Goal: Task Accomplishment & Management: Use online tool/utility

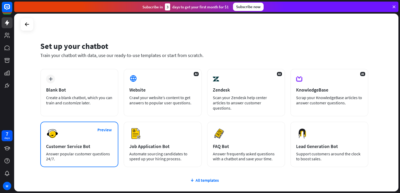
click at [95, 159] on div "Answer popular customer questions 24/7." at bounding box center [79, 157] width 67 height 10
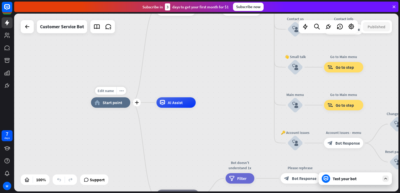
click at [130, 106] on div "Edit name more_horiz plus home_2 Start point" at bounding box center [110, 102] width 39 height 10
click at [138, 104] on icon "plus" at bounding box center [137, 103] width 4 height 4
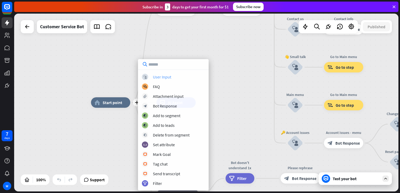
click at [177, 76] on div "block_user_input User Input" at bounding box center [173, 77] width 63 height 6
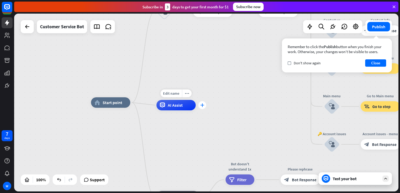
click at [202, 106] on icon "plus" at bounding box center [202, 105] width 4 height 4
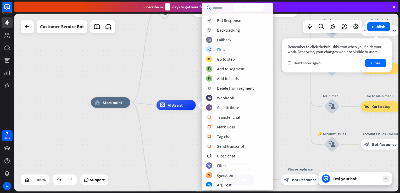
click at [218, 51] on div "Flow" at bounding box center [221, 49] width 8 height 5
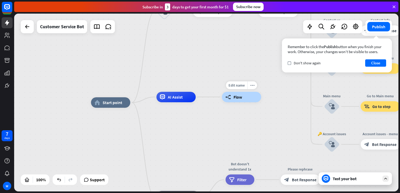
click at [240, 102] on div "builder_tree Flow" at bounding box center [241, 97] width 39 height 10
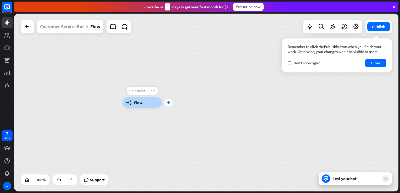
click at [171, 102] on div "plus" at bounding box center [169, 103] width 8 height 8
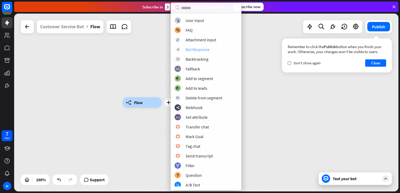
click at [213, 50] on div "block_bot_response Bot Response" at bounding box center [206, 49] width 63 height 6
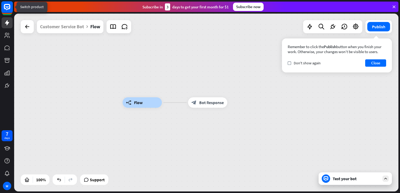
click at [8, 10] on rect at bounding box center [7, 7] width 12 height 12
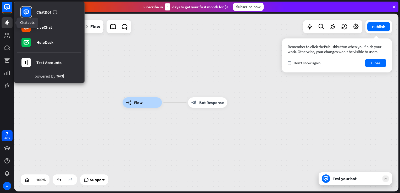
click at [7, 21] on icon at bounding box center [7, 22] width 4 height 5
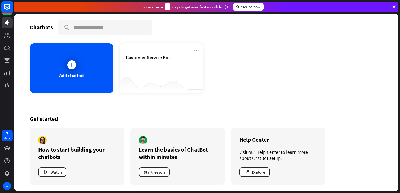
click at [8, 10] on rect at bounding box center [7, 7] width 12 height 12
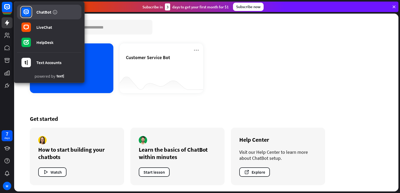
click at [35, 11] on link "ChatBot" at bounding box center [49, 12] width 64 height 15
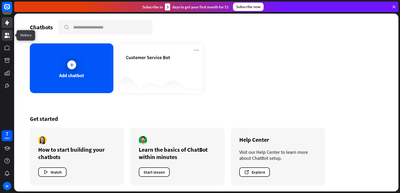
click at [10, 36] on icon at bounding box center [7, 35] width 6 height 6
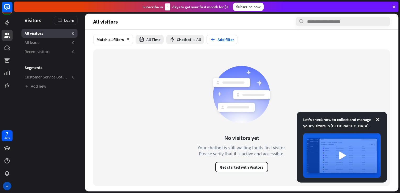
click at [10, 184] on div "W" at bounding box center [7, 186] width 8 height 8
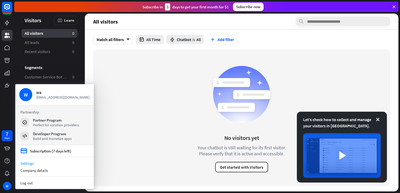
click at [43, 163] on link "Settings" at bounding box center [54, 163] width 79 height 7
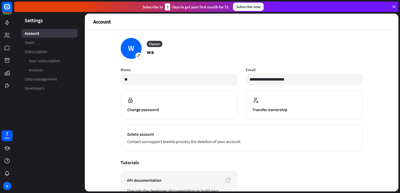
click at [356, 5] on div "Subscribe [DATE] to get your first month for $1 Subscribe now" at bounding box center [206, 7] width 385 height 10
click at [8, 35] on icon at bounding box center [6, 35] width 5 height 5
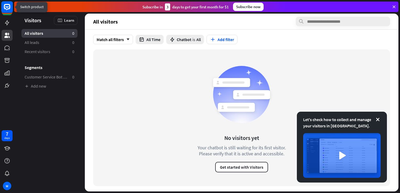
click at [7, 8] on rect at bounding box center [7, 7] width 12 height 12
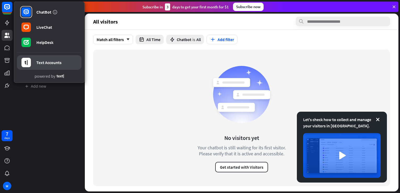
click at [53, 63] on div "Text Accounts" at bounding box center [48, 62] width 25 height 5
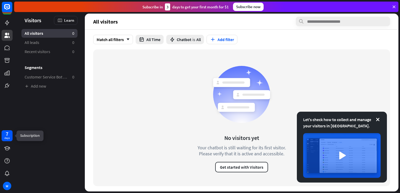
click at [5, 138] on div "days" at bounding box center [6, 138] width 5 height 4
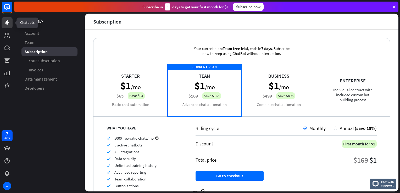
click at [9, 22] on icon at bounding box center [7, 23] width 6 height 6
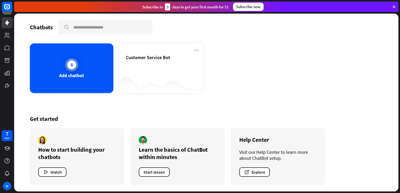
click at [71, 64] on icon at bounding box center [71, 64] width 5 height 5
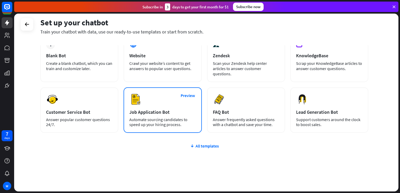
scroll to position [35, 0]
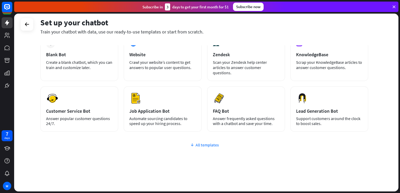
click at [204, 146] on div "All templates" at bounding box center [204, 145] width 328 height 5
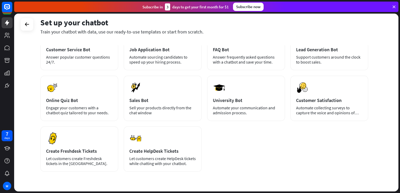
scroll to position [113, 0]
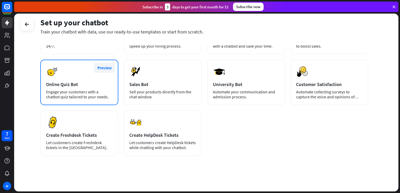
click at [108, 68] on button "Preview" at bounding box center [104, 68] width 21 height 10
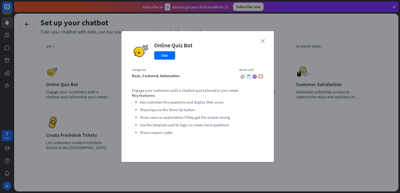
click at [263, 41] on icon "close" at bounding box center [263, 41] width 4 height 4
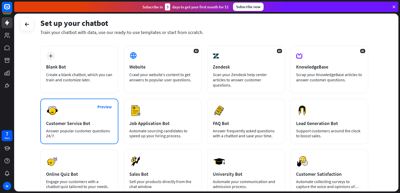
scroll to position [24, 0]
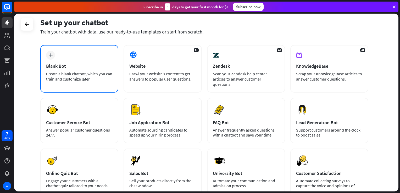
click at [86, 64] on div "Blank Bot" at bounding box center [79, 66] width 67 height 6
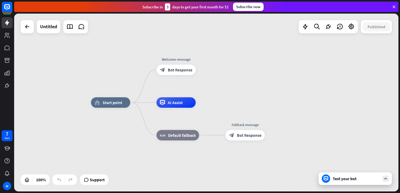
click at [236, 80] on div "home_2 Start point Welcome message block_bot_response Bot Response AI Assist bl…" at bounding box center [206, 103] width 385 height 178
click at [200, 72] on div "plus" at bounding box center [203, 70] width 8 height 8
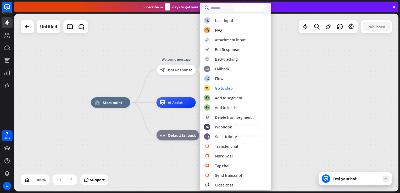
click at [297, 99] on div "home_2 Start point plus Welcome message block_bot_response Bot Response AI Assi…" at bounding box center [206, 103] width 385 height 178
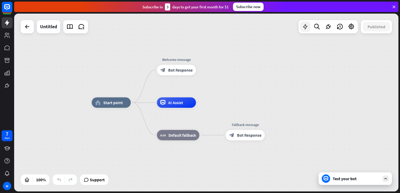
click at [307, 25] on icon at bounding box center [305, 26] width 7 height 7
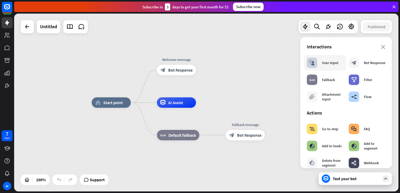
click at [334, 65] on div "User Input" at bounding box center [330, 63] width 17 height 5
click at [321, 65] on div "block_user_input User Input" at bounding box center [323, 63] width 32 height 10
click at [333, 61] on div "User Input" at bounding box center [330, 63] width 17 height 5
click at [376, 65] on div "Bot Response" at bounding box center [374, 63] width 21 height 5
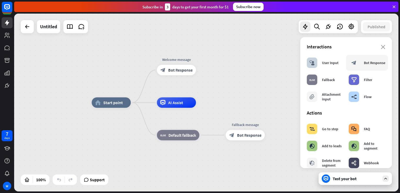
click at [376, 65] on div "Bot Response" at bounding box center [374, 63] width 21 height 5
click at [359, 98] on div "builder_tree Flow" at bounding box center [360, 97] width 23 height 10
click at [357, 97] on div "builder_tree" at bounding box center [354, 97] width 10 height 10
drag, startPoint x: 324, startPoint y: 65, endPoint x: 231, endPoint y: 86, distance: 95.4
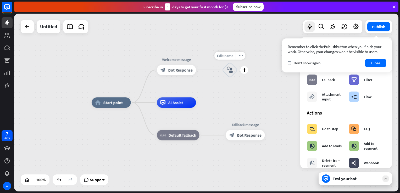
click at [229, 69] on icon "block_user_input" at bounding box center [230, 70] width 6 height 6
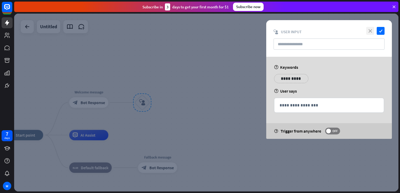
click at [371, 30] on icon "close" at bounding box center [370, 31] width 8 height 8
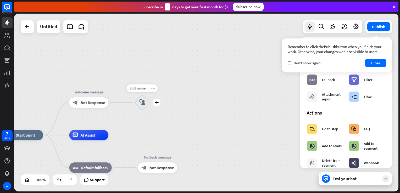
click at [153, 89] on icon "more_horiz" at bounding box center [153, 88] width 4 height 4
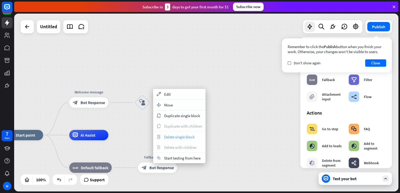
drag, startPoint x: 182, startPoint y: 139, endPoint x: 166, endPoint y: 137, distance: 15.9
click at [166, 137] on span "Delete single block" at bounding box center [179, 137] width 30 height 5
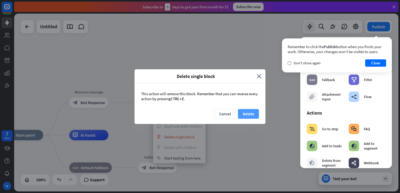
click at [251, 114] on button "Delete" at bounding box center [248, 114] width 21 height 10
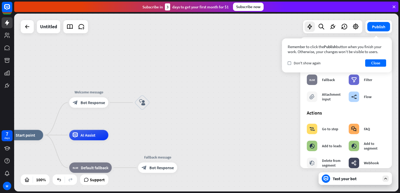
click at [251, 114] on div at bounding box center [206, 103] width 385 height 178
click at [377, 62] on button "Close" at bounding box center [375, 62] width 21 height 7
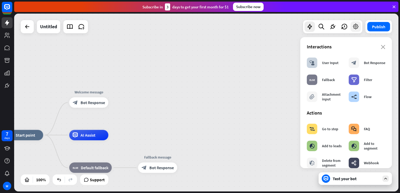
click at [354, 27] on icon at bounding box center [356, 26] width 7 height 7
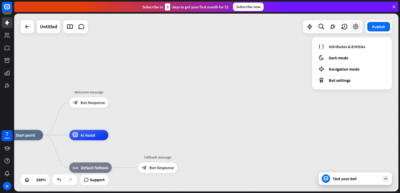
click at [354, 27] on icon at bounding box center [356, 26] width 7 height 7
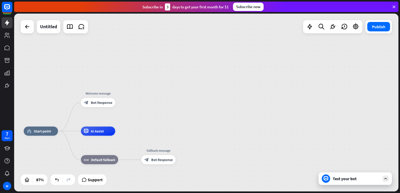
drag, startPoint x: 165, startPoint y: 103, endPoint x: 200, endPoint y: 68, distance: 49.8
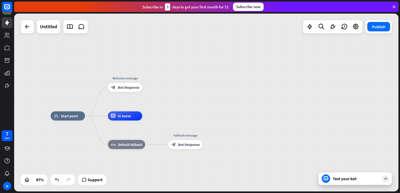
drag, startPoint x: 160, startPoint y: 117, endPoint x: 199, endPoint y: 98, distance: 43.5
click at [199, 98] on div "home_2 Start point Welcome message block_bot_response Bot Response AI Assist bl…" at bounding box center [206, 103] width 385 height 178
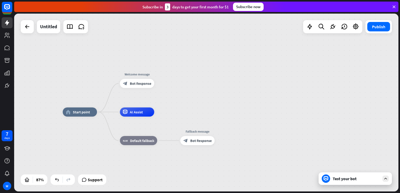
click at [385, 178] on icon at bounding box center [386, 179] width 5 height 5
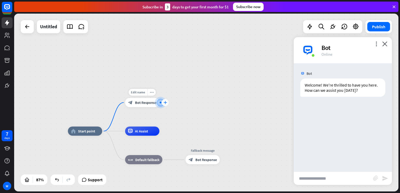
click at [166, 100] on div "plus" at bounding box center [165, 102] width 7 height 7
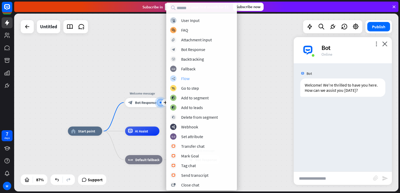
click at [182, 76] on div "Flow" at bounding box center [185, 78] width 8 height 5
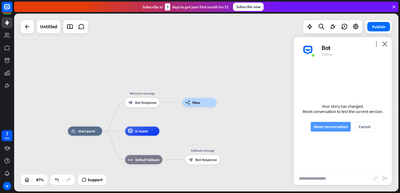
click at [323, 124] on button "Reset conversation" at bounding box center [331, 127] width 40 height 10
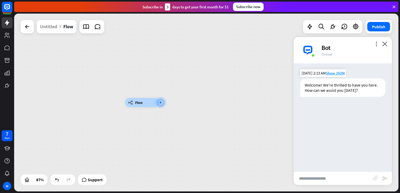
click at [340, 85] on div "Welcome! We're thrilled to have you here. How can we assist you [DATE]?" at bounding box center [342, 88] width 85 height 18
click at [237, 94] on div "builder_tree Flow" at bounding box center [206, 103] width 385 height 178
click at [141, 102] on span "Flow" at bounding box center [139, 102] width 8 height 4
click at [137, 133] on div "builder_tree Flow" at bounding box center [293, 181] width 336 height 156
click at [165, 100] on div "plus" at bounding box center [165, 102] width 7 height 7
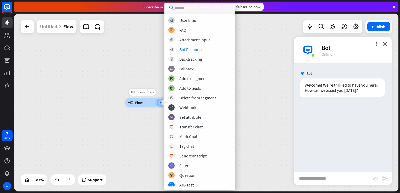
click at [146, 104] on div "builder_tree Flow" at bounding box center [142, 102] width 34 height 9
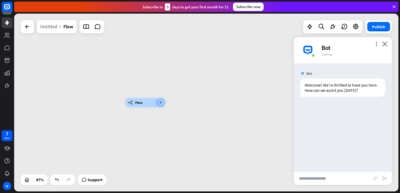
click at [150, 101] on div "builder_tree Flow" at bounding box center [142, 102] width 34 height 9
click at [148, 101] on div "builder_tree Flow" at bounding box center [142, 102] width 34 height 9
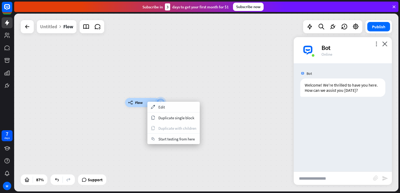
click at [147, 102] on div "builder_tree Flow" at bounding box center [142, 102] width 34 height 9
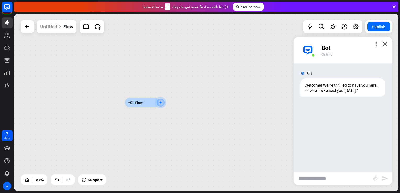
click at [129, 102] on icon "builder_tree" at bounding box center [130, 102] width 5 height 4
click at [155, 107] on div "builder_tree Flow" at bounding box center [142, 102] width 34 height 9
click at [147, 105] on div "builder_tree Flow" at bounding box center [142, 102] width 34 height 9
click at [151, 93] on icon "more_horiz" at bounding box center [152, 92] width 4 height 3
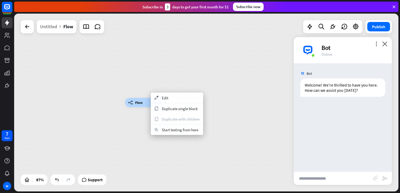
click at [140, 99] on div "builder_tree Flow" at bounding box center [142, 102] width 34 height 9
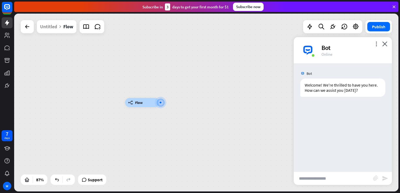
click at [147, 102] on div "builder_tree Flow" at bounding box center [142, 102] width 34 height 9
click at [151, 92] on icon "more_horiz" at bounding box center [152, 92] width 4 height 3
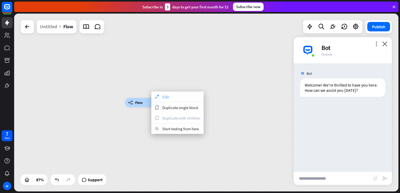
click at [169, 97] on span "Edit" at bounding box center [165, 97] width 7 height 5
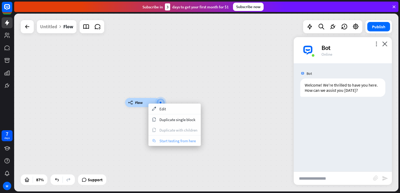
click at [167, 143] on div "chat Start testing from here" at bounding box center [175, 141] width 52 height 10
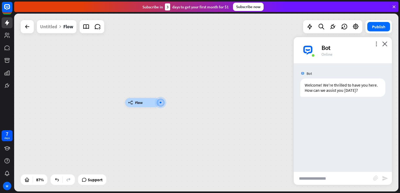
click at [323, 176] on input "text" at bounding box center [333, 178] width 79 height 13
type input "**"
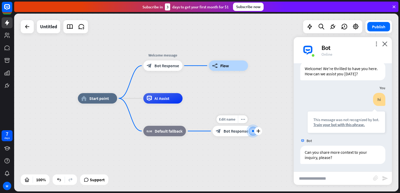
scroll to position [17, 0]
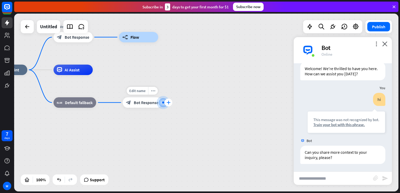
click at [169, 103] on icon "plus" at bounding box center [169, 103] width 4 height 4
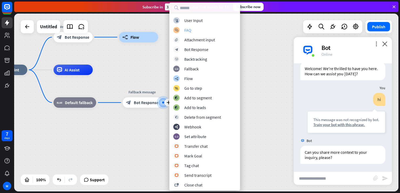
click at [186, 31] on div "FAQ" at bounding box center [187, 30] width 7 height 5
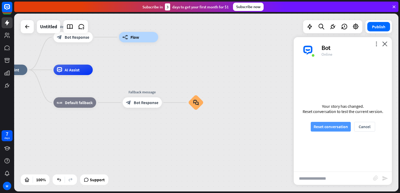
click at [321, 128] on button "Reset conversation" at bounding box center [331, 127] width 40 height 10
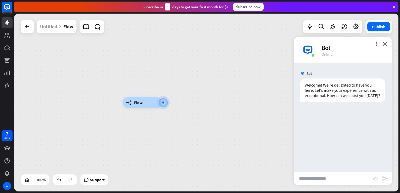
click at [337, 177] on input "text" at bounding box center [333, 178] width 79 height 13
type input "**"
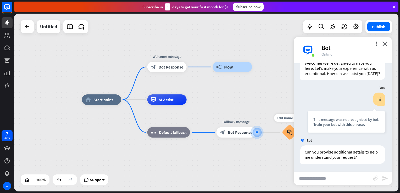
scroll to position [27, 0]
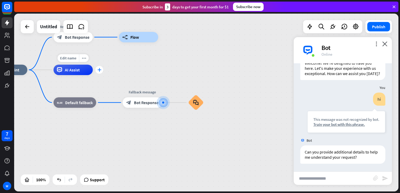
click at [101, 73] on div "plus" at bounding box center [99, 70] width 8 height 8
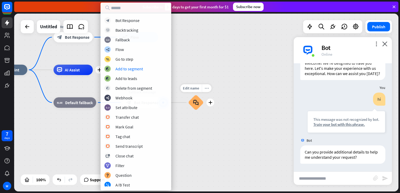
click at [206, 89] on icon "more_horiz" at bounding box center [207, 88] width 4 height 4
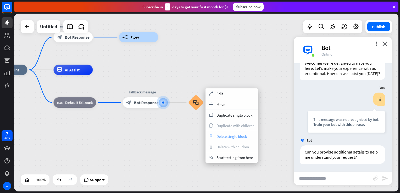
click at [227, 135] on span "Delete single block" at bounding box center [232, 136] width 30 height 5
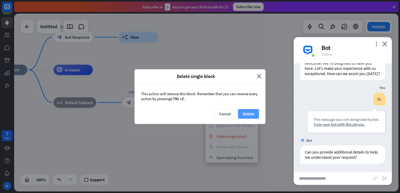
click at [249, 111] on button "Delete" at bounding box center [248, 114] width 21 height 10
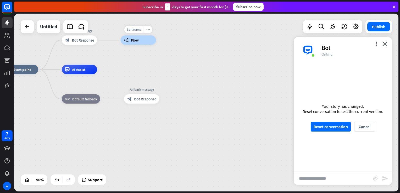
click at [148, 28] on icon "more_horiz" at bounding box center [148, 29] width 4 height 3
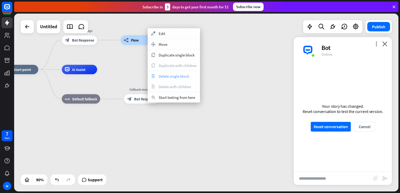
click at [165, 75] on span "Delete single block" at bounding box center [174, 76] width 30 height 5
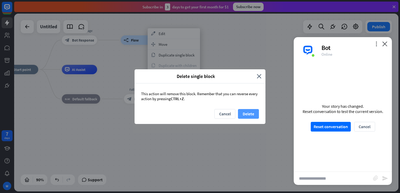
click at [250, 111] on button "Delete" at bounding box center [248, 114] width 21 height 10
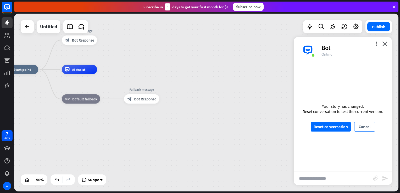
click at [361, 128] on button "Cancel" at bounding box center [364, 127] width 21 height 10
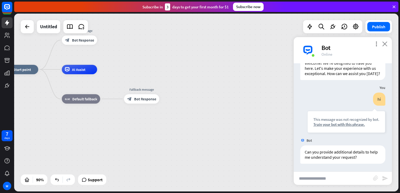
click at [386, 43] on icon "close" at bounding box center [384, 43] width 5 height 5
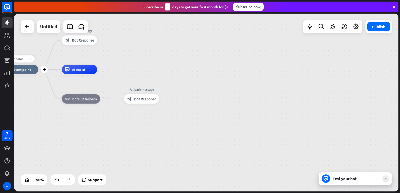
click at [34, 73] on div "home_2 Start point" at bounding box center [20, 69] width 35 height 9
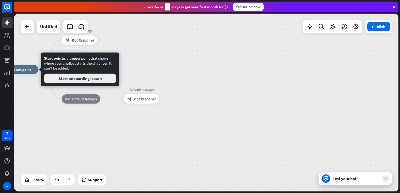
click at [62, 79] on button "Start onboarding lesson" at bounding box center [80, 78] width 72 height 9
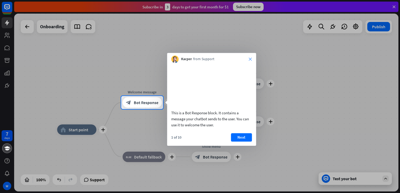
click at [251, 61] on icon "close" at bounding box center [250, 59] width 3 height 3
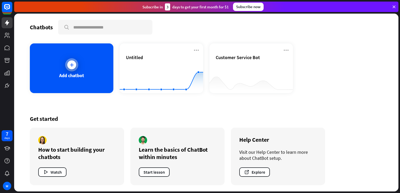
click at [67, 59] on div at bounding box center [71, 64] width 13 height 13
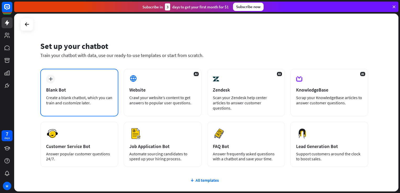
click at [70, 97] on div "Create a blank chatbot, which you can train and customize later." at bounding box center [79, 100] width 67 height 10
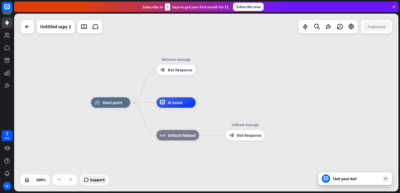
click at [99, 180] on span "Support" at bounding box center [97, 180] width 15 height 8
click at [286, 64] on div "home_2 Start point Welcome message block_bot_response Bot Response AI Assist bl…" at bounding box center [206, 103] width 385 height 178
click at [9, 46] on icon at bounding box center [6, 48] width 5 height 5
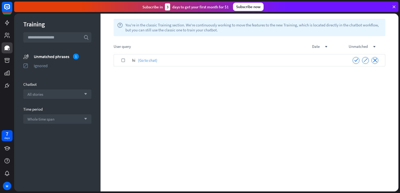
click at [151, 58] on link "(Go to chat)" at bounding box center [146, 60] width 22 height 12
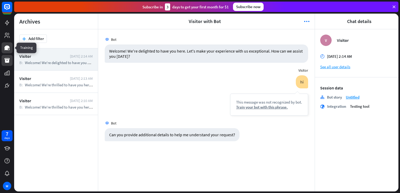
click at [8, 43] on link at bounding box center [7, 47] width 11 height 11
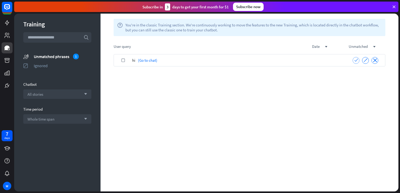
click at [357, 60] on icon "check" at bounding box center [356, 60] width 4 height 4
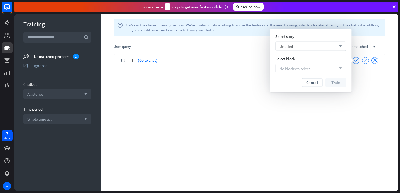
click at [318, 50] on div "Untitled arrow_down" at bounding box center [311, 46] width 71 height 9
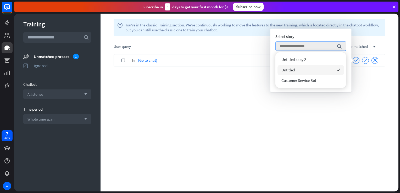
click at [306, 72] on div "Untitled checked" at bounding box center [311, 70] width 67 height 10
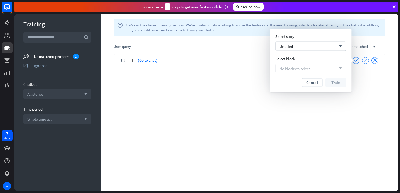
click at [309, 71] on span "No blocks to select" at bounding box center [295, 68] width 30 height 5
click at [332, 68] on div "No blocks to select arrow_down" at bounding box center [311, 68] width 71 height 9
click at [316, 45] on div "Untitled arrow_down" at bounding box center [311, 46] width 71 height 9
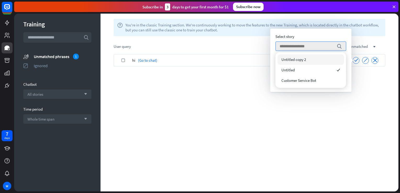
click at [312, 62] on div "Untitled copy 2" at bounding box center [311, 59] width 67 height 10
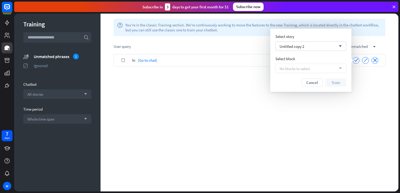
click at [341, 70] on icon "arrow_down" at bounding box center [339, 68] width 6 height 3
click at [324, 44] on div "Untitled copy 2 arrow_down" at bounding box center [311, 46] width 71 height 9
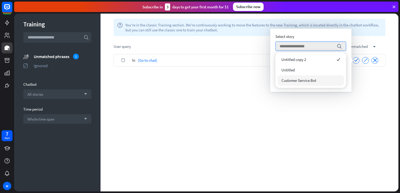
click at [319, 80] on div "Customer Service Bot" at bounding box center [311, 80] width 67 height 10
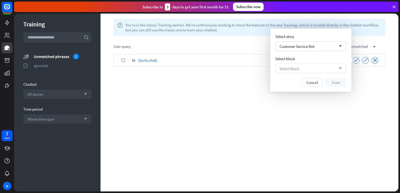
click at [334, 71] on div "Select block arrow_down" at bounding box center [311, 68] width 71 height 9
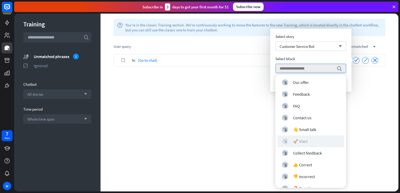
click at [305, 139] on div "🚀 Start" at bounding box center [300, 141] width 15 height 5
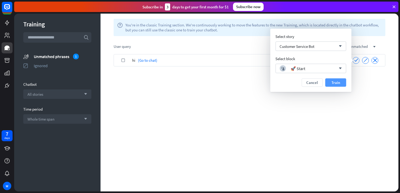
click at [332, 84] on button "Train" at bounding box center [335, 83] width 21 height 8
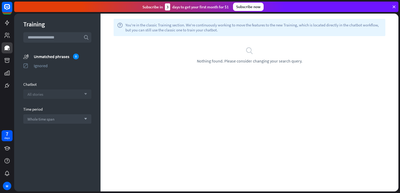
click at [87, 93] on div "All stories arrow_down" at bounding box center [57, 94] width 68 height 9
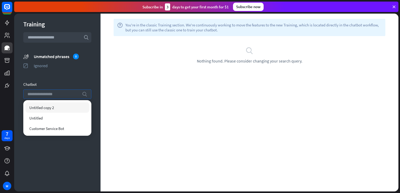
click at [87, 93] on div "search" at bounding box center [57, 94] width 68 height 9
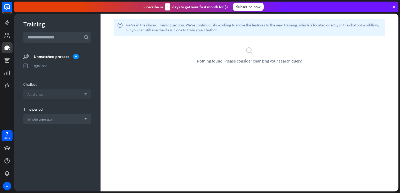
click at [87, 93] on div "All stories arrow_down" at bounding box center [57, 94] width 68 height 9
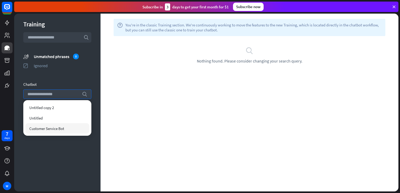
click at [69, 125] on div "Customer Service Bot" at bounding box center [57, 128] width 64 height 10
click at [71, 142] on div "Training search unmatched_phrases Unmatched phrases 0 ignored Ignored Chatbot s…" at bounding box center [57, 103] width 86 height 178
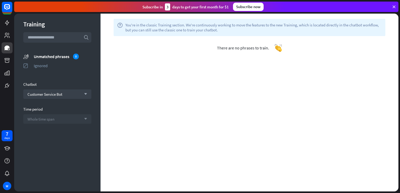
click at [75, 118] on div "Whole time span arrow_down" at bounding box center [57, 118] width 68 height 9
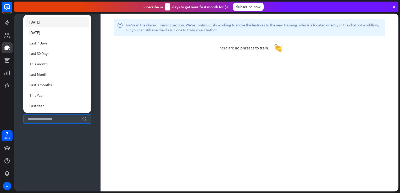
click at [58, 24] on div "[DATE]" at bounding box center [57, 22] width 64 height 10
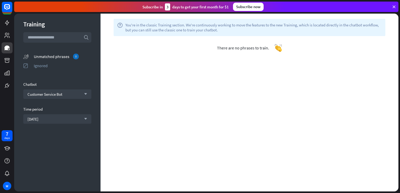
click at [78, 58] on div "0" at bounding box center [76, 57] width 6 height 6
click at [74, 58] on div "0" at bounding box center [76, 57] width 6 height 6
click at [10, 36] on link at bounding box center [7, 35] width 11 height 11
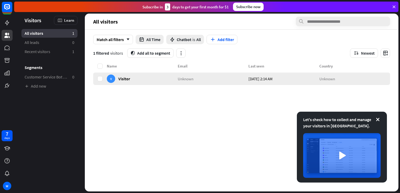
click at [167, 79] on div "V Visitor" at bounding box center [142, 79] width 71 height 13
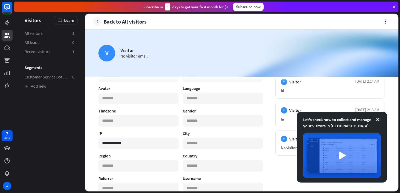
scroll to position [56, 0]
click at [7, 21] on icon at bounding box center [7, 22] width 4 height 5
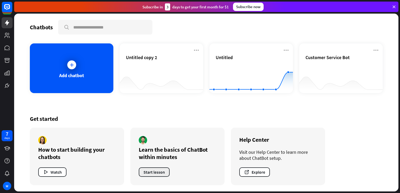
click at [153, 172] on button "Start lesson" at bounding box center [154, 172] width 31 height 9
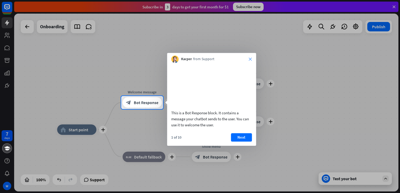
click at [250, 60] on icon "close" at bounding box center [250, 59] width 3 height 3
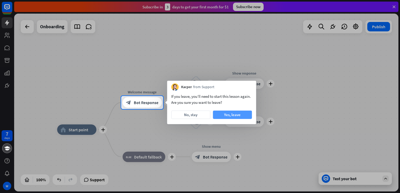
click at [219, 116] on button "Yes, leave" at bounding box center [232, 115] width 39 height 8
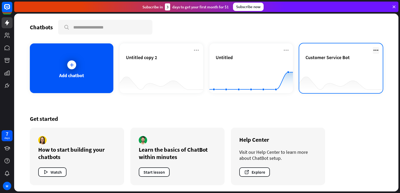
click at [377, 49] on icon at bounding box center [376, 50] width 6 height 6
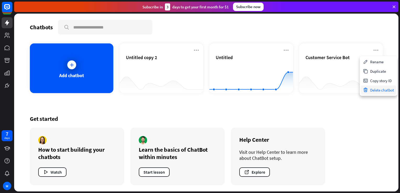
drag, startPoint x: 377, startPoint y: 94, endPoint x: 389, endPoint y: 92, distance: 12.2
click at [389, 92] on div "Delete chatbot" at bounding box center [378, 89] width 35 height 9
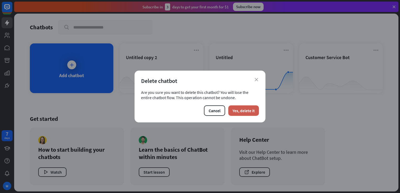
click at [250, 109] on button "Yes, delete it" at bounding box center [243, 111] width 31 height 10
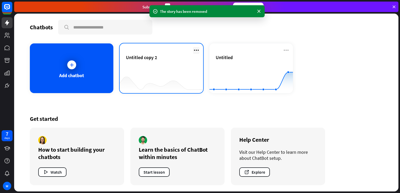
click at [195, 50] on icon at bounding box center [196, 50] width 6 height 6
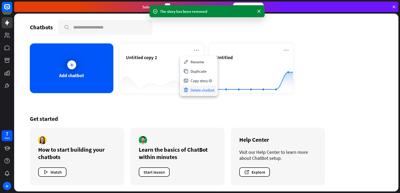
click at [200, 89] on div "Delete chatbot" at bounding box center [198, 89] width 35 height 9
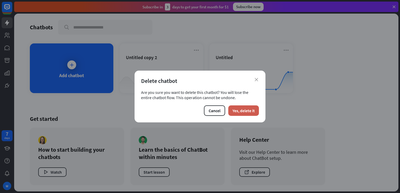
click at [244, 113] on button "Yes, delete it" at bounding box center [243, 111] width 31 height 10
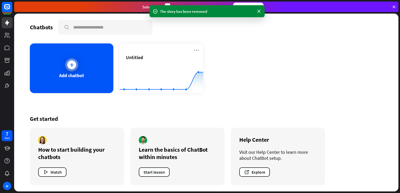
click at [72, 65] on icon at bounding box center [71, 64] width 5 height 5
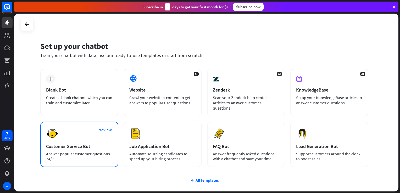
click at [84, 145] on div "Customer Service Bot" at bounding box center [79, 147] width 67 height 6
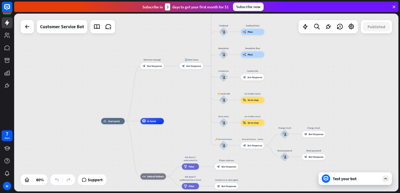
drag, startPoint x: 135, startPoint y: 71, endPoint x: 78, endPoint y: 92, distance: 61.1
click at [78, 92] on div "home_2 Start point Welcome message block_bot_response Bot Response 🔙 Main menu …" at bounding box center [206, 103] width 385 height 178
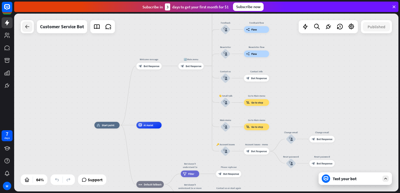
click at [24, 29] on icon at bounding box center [27, 27] width 6 height 6
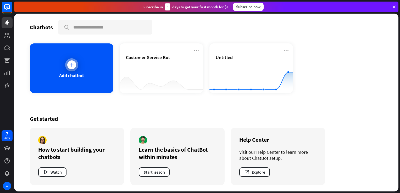
click at [78, 69] on div "Add chatbot" at bounding box center [72, 68] width 84 height 50
